Goal: Information Seeking & Learning: Find specific page/section

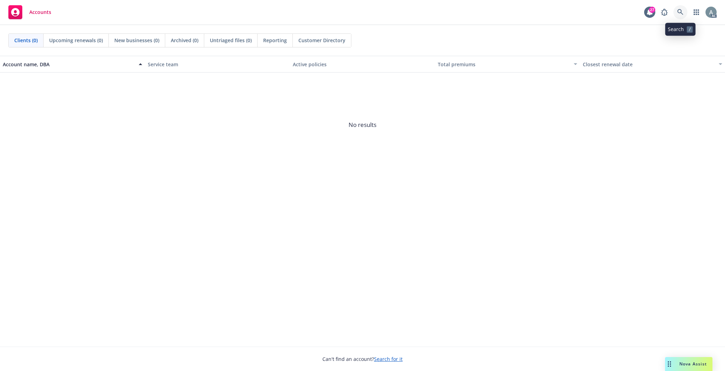
click at [679, 10] on icon at bounding box center [680, 12] width 6 height 6
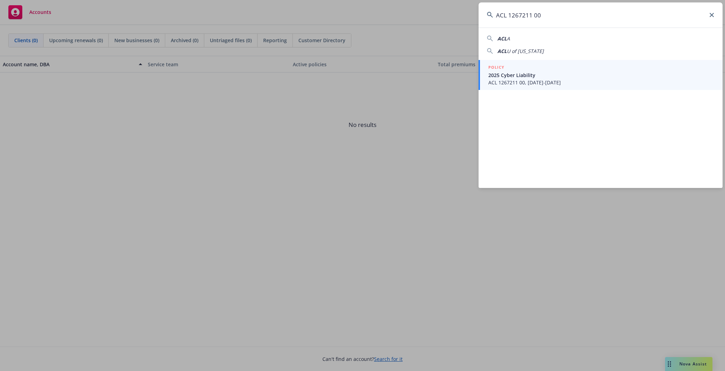
type input "ACL 1267211 00"
click at [545, 80] on span "ACL 1267211 00, [DATE]-[DATE]" at bounding box center [601, 82] width 226 height 7
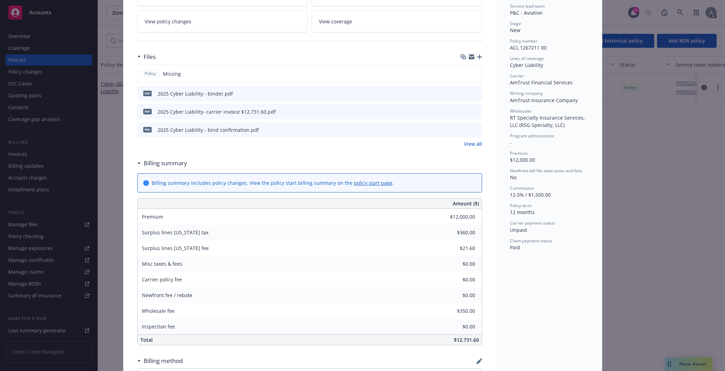
scroll to position [181, 0]
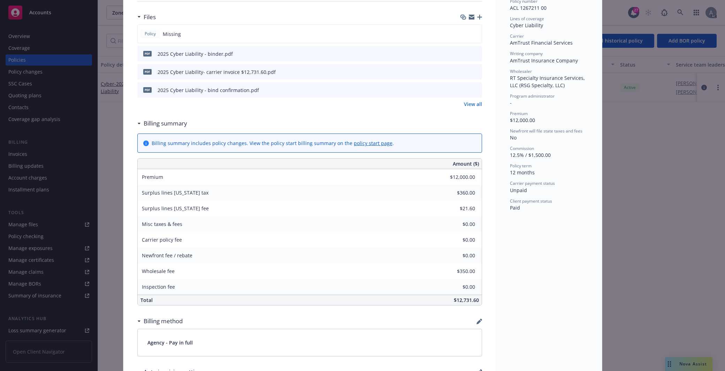
click at [472, 70] on icon "preview file" at bounding box center [475, 71] width 6 height 5
click at [473, 273] on div "Wholesale fee $350.00" at bounding box center [310, 271] width 344 height 16
